Goal: Book appointment/travel/reservation

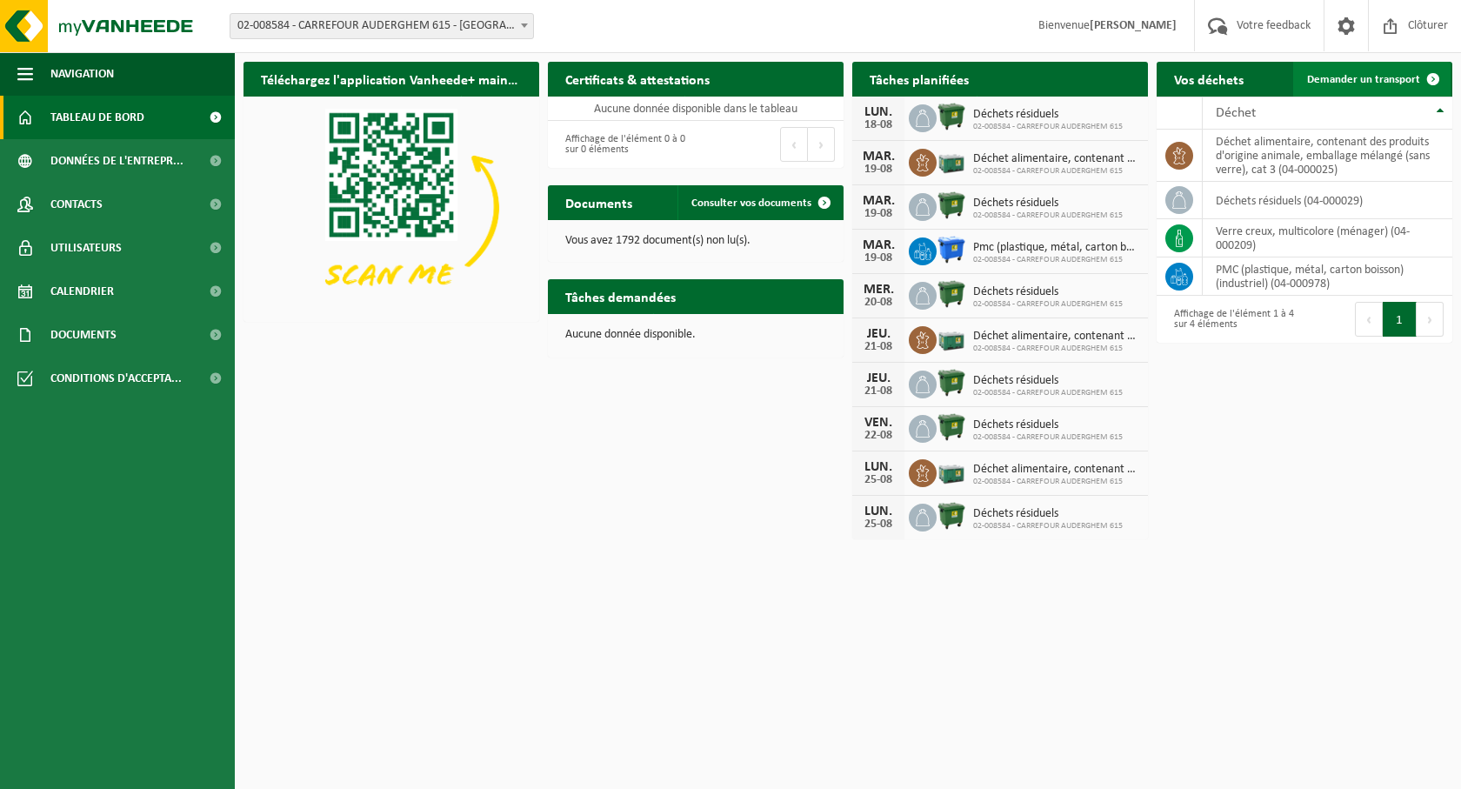
click at [1375, 81] on span "Demander un transport" at bounding box center [1363, 79] width 113 height 11
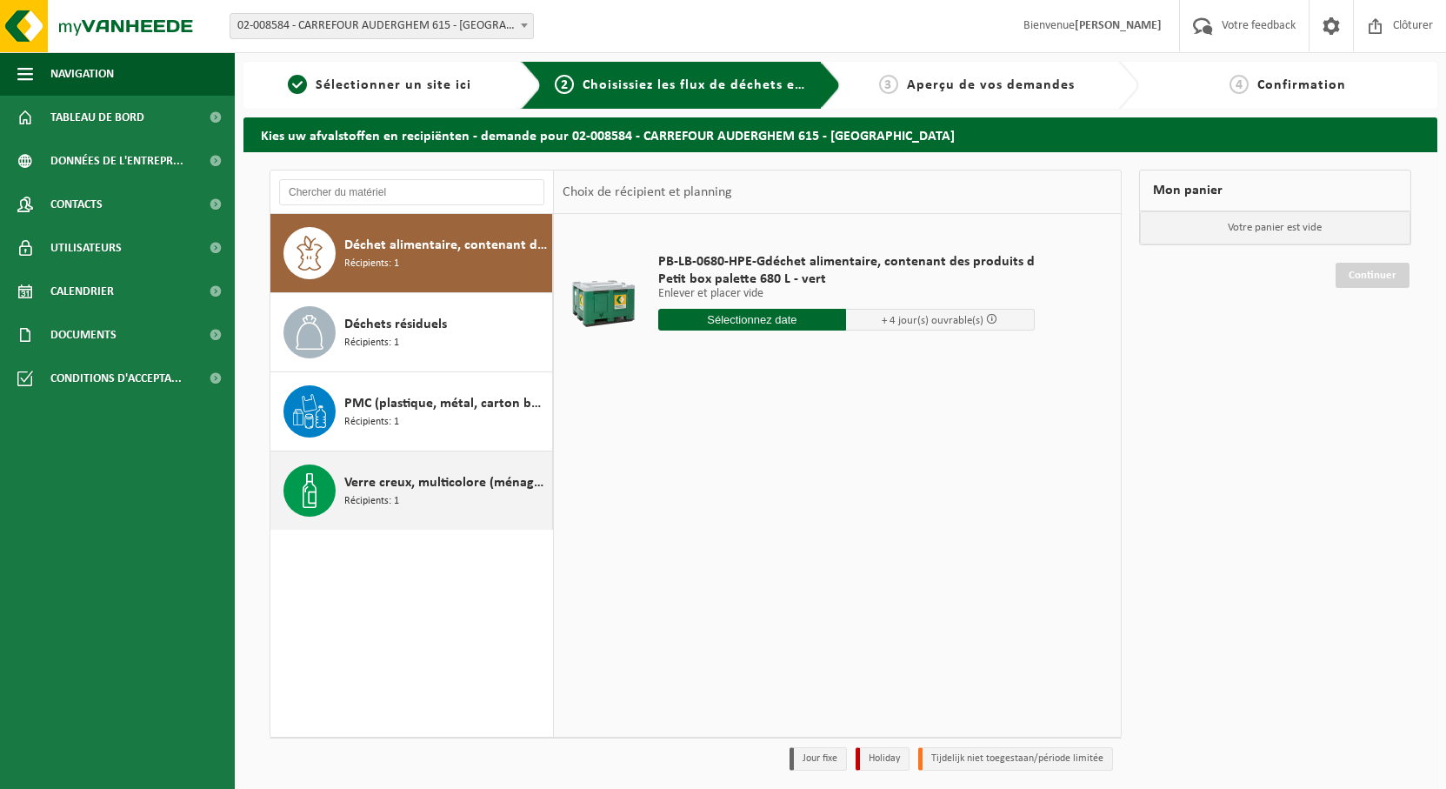
click at [463, 479] on span "Verre creux, multicolore (ménager)" at bounding box center [446, 482] width 204 height 21
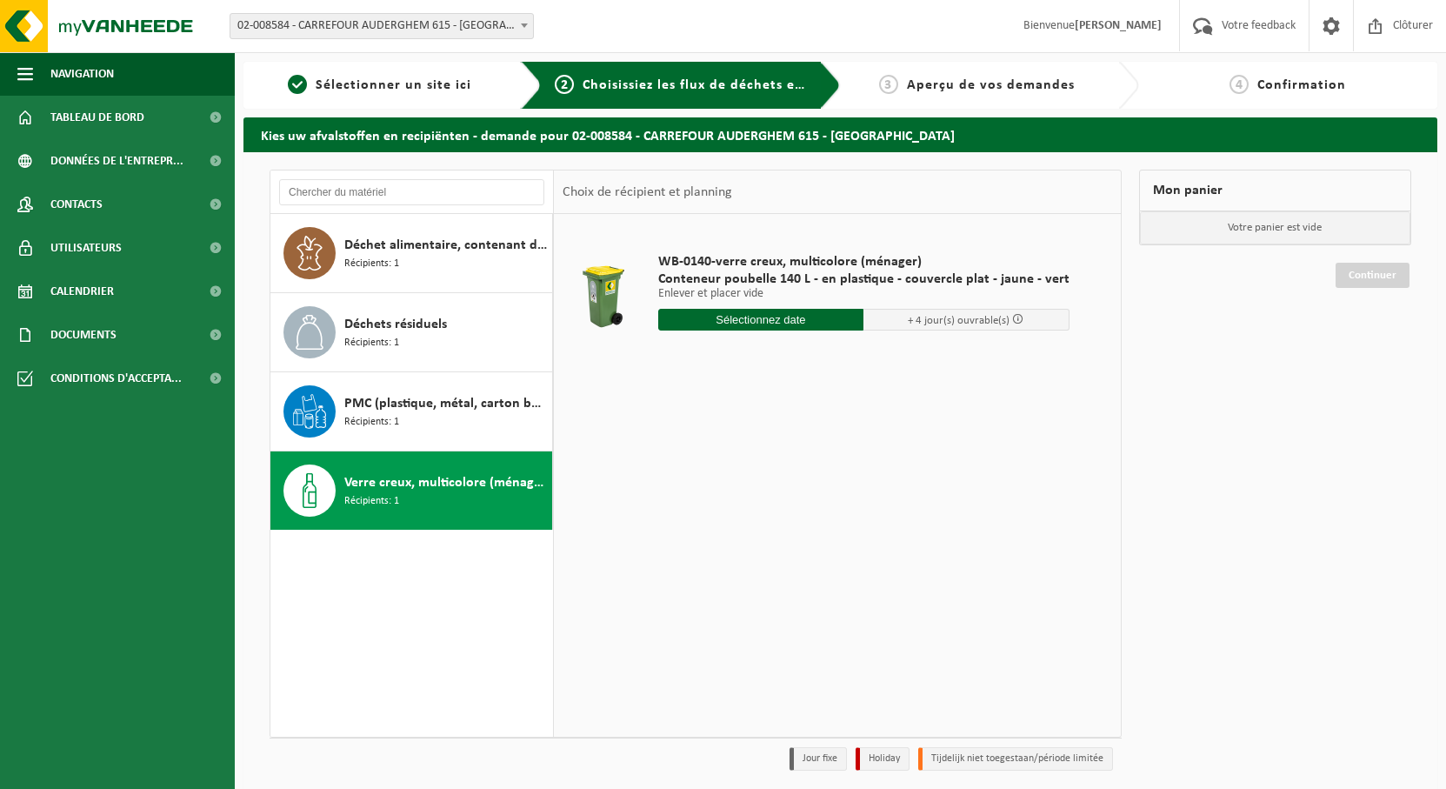
click at [831, 321] on input "text" at bounding box center [761, 320] width 206 height 22
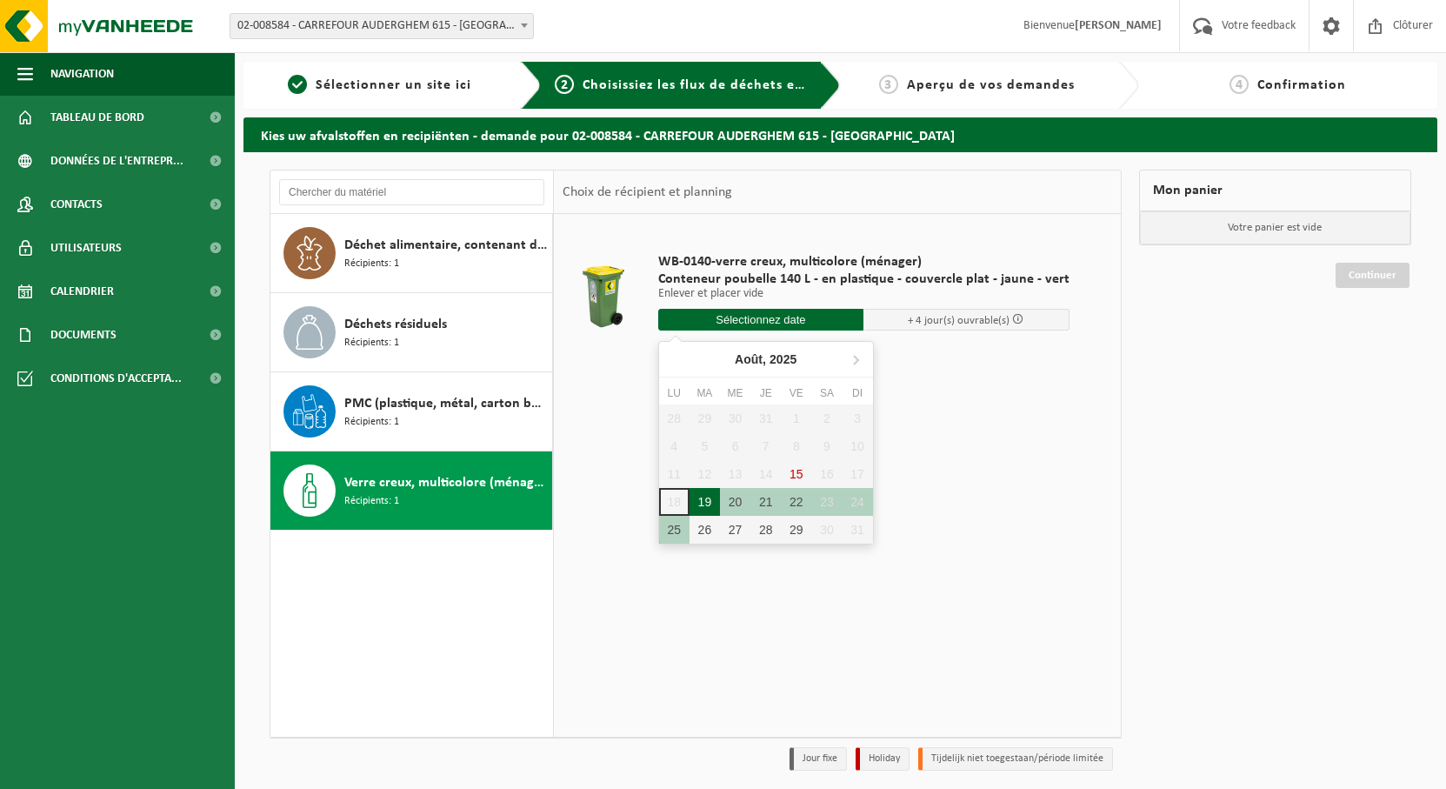
click at [704, 502] on div "19" at bounding box center [705, 502] width 30 height 28
type input "à partir de [DATE]"
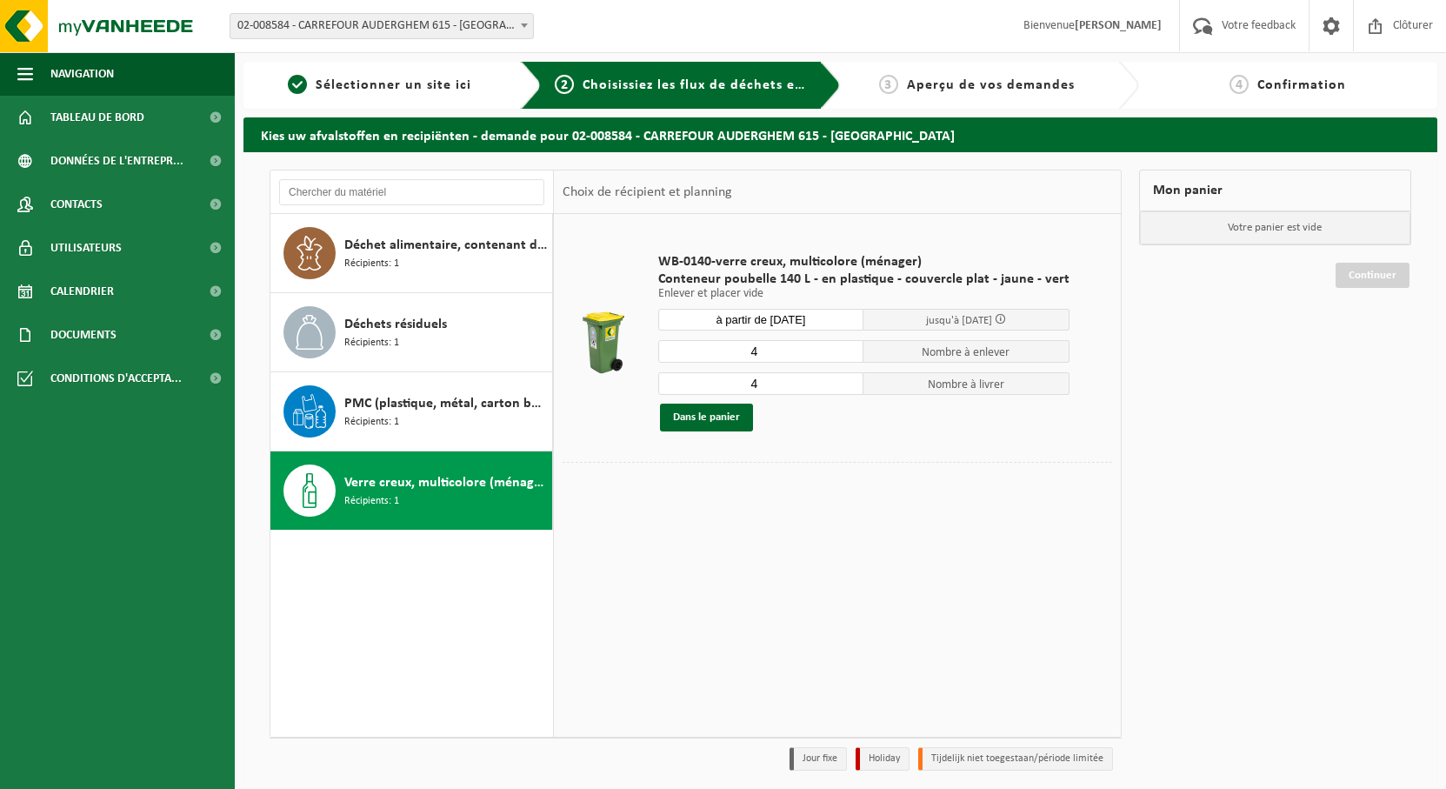
click at [777, 350] on input "4" at bounding box center [761, 351] width 206 height 23
click at [846, 355] on input "3" at bounding box center [761, 351] width 206 height 23
type input "2"
click at [844, 353] on input "2" at bounding box center [761, 351] width 206 height 23
click at [842, 386] on input "3" at bounding box center [761, 383] width 206 height 23
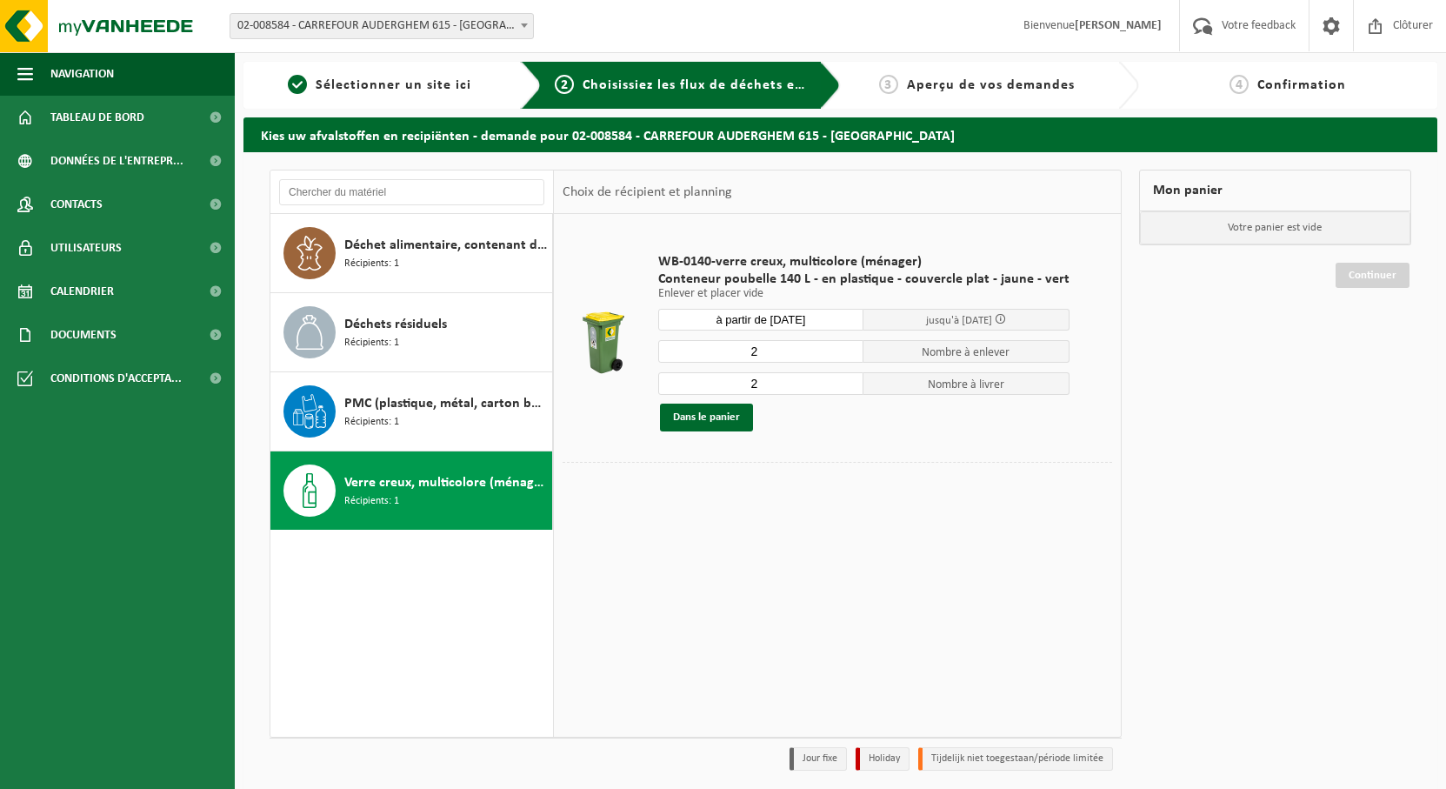
type input "2"
click at [842, 386] on input "2" at bounding box center [761, 383] width 206 height 23
click at [699, 417] on button "Dans le panier" at bounding box center [706, 418] width 93 height 28
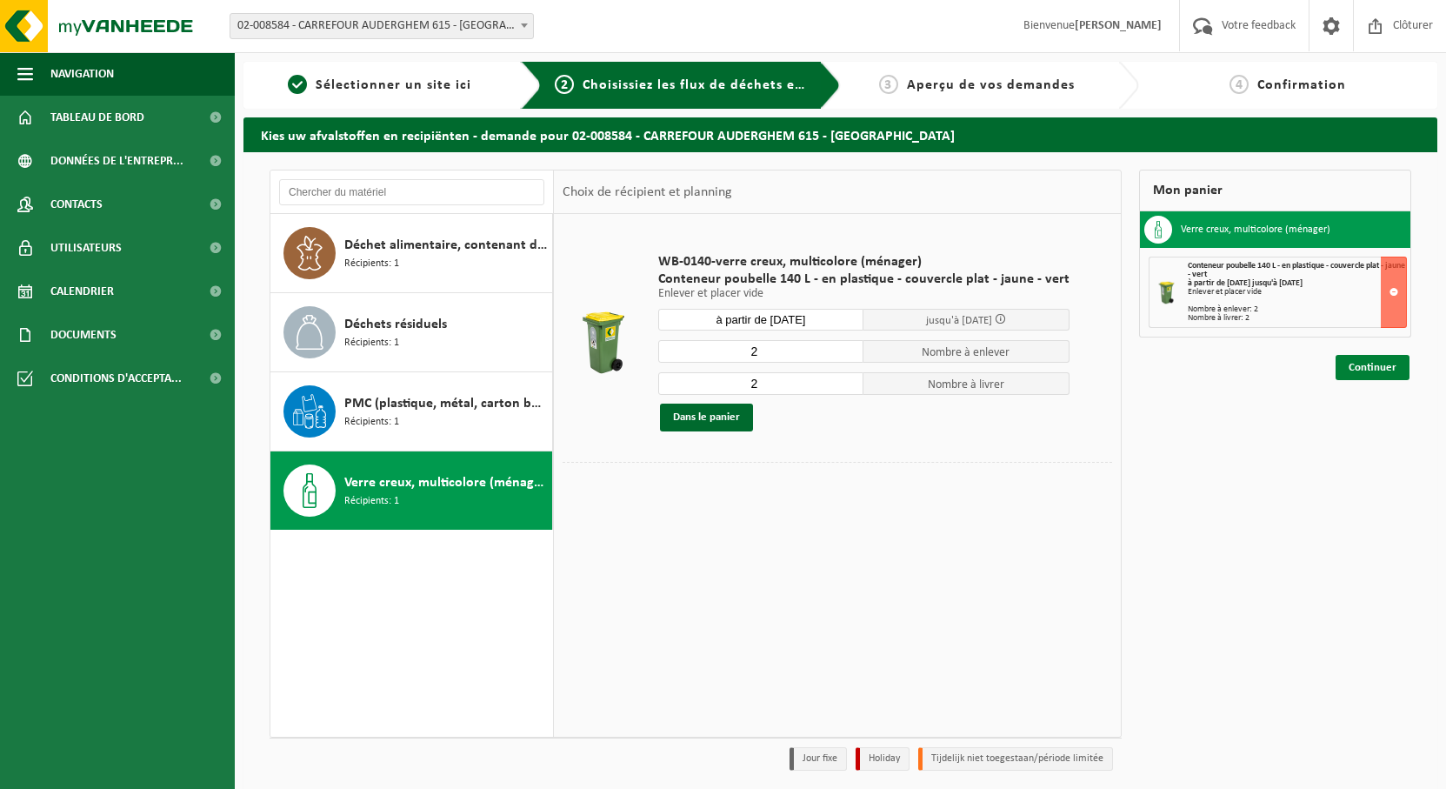
click at [1388, 364] on link "Continuer" at bounding box center [1373, 367] width 74 height 25
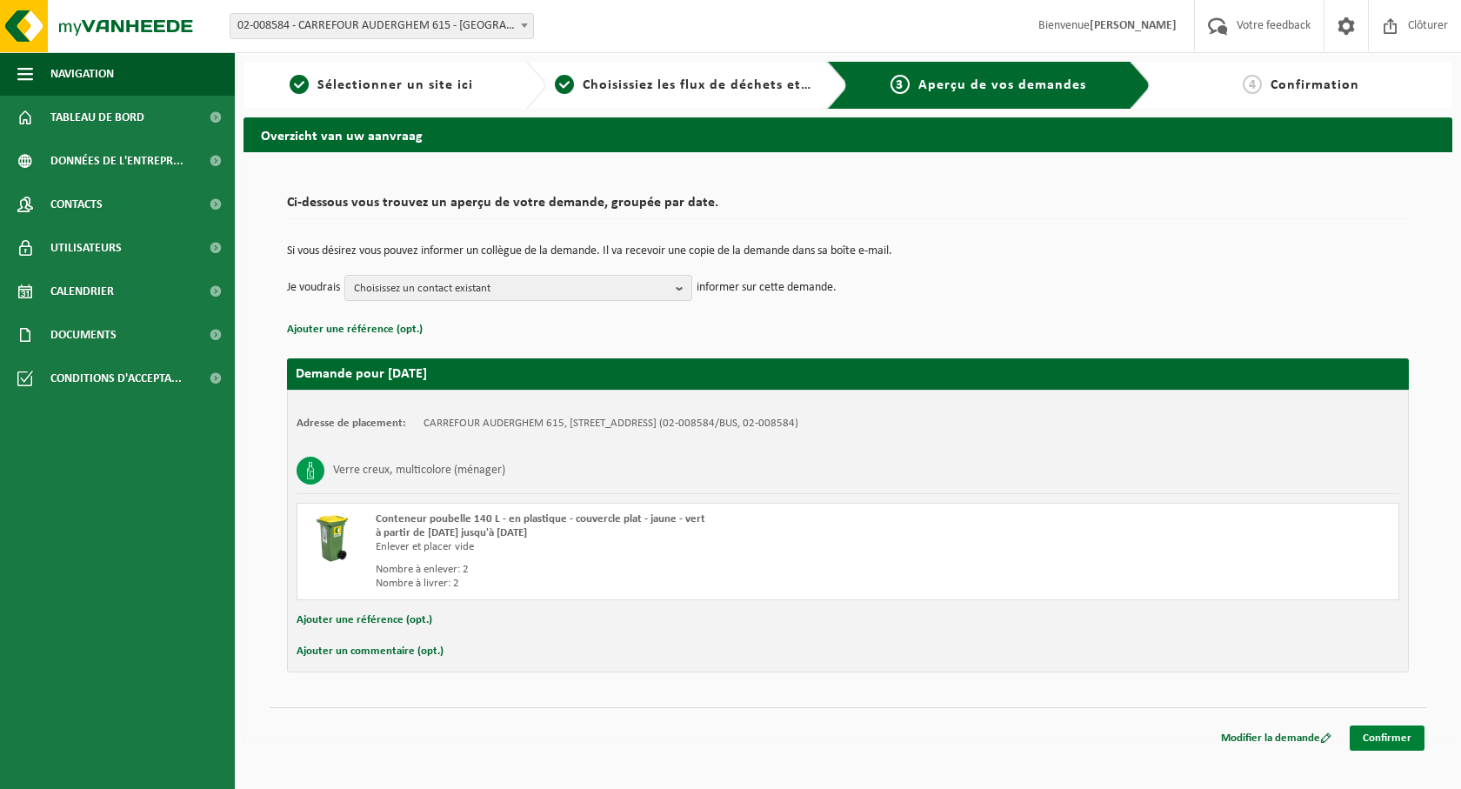
click at [1387, 738] on link "Confirmer" at bounding box center [1387, 737] width 75 height 25
